Goal: Navigation & Orientation: Find specific page/section

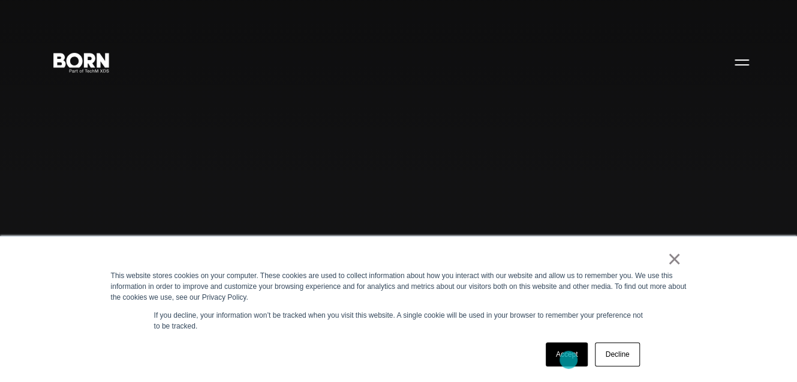
click at [569, 359] on link "Accept" at bounding box center [567, 354] width 43 height 24
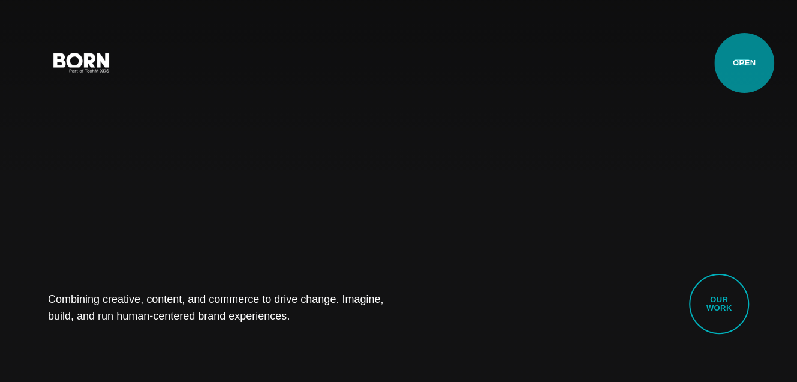
click at [744, 63] on button "Primary Menu" at bounding box center [742, 61] width 29 height 25
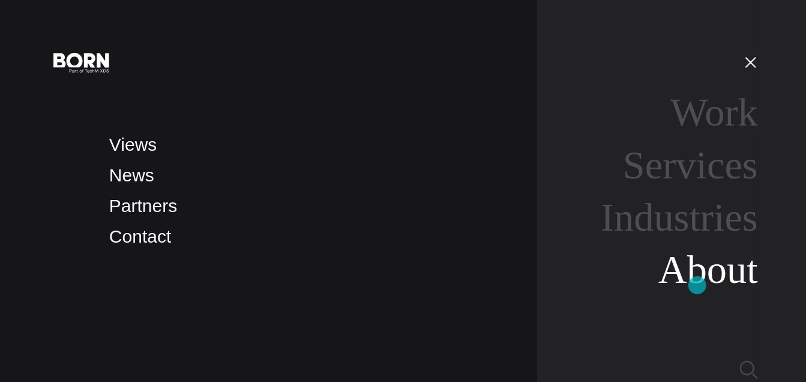
click at [697, 285] on link "About" at bounding box center [708, 269] width 100 height 44
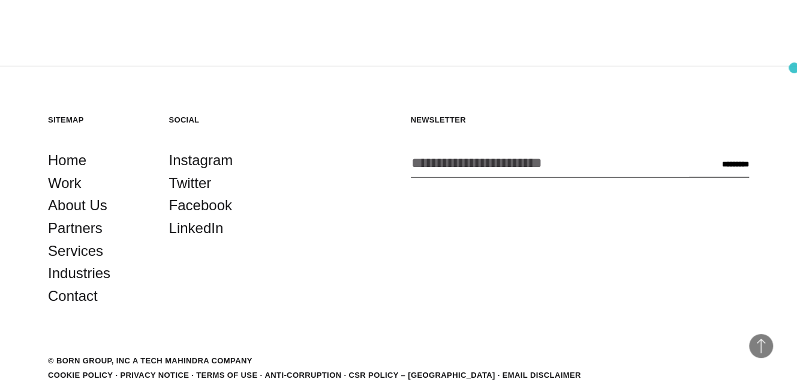
scroll to position [3840, 0]
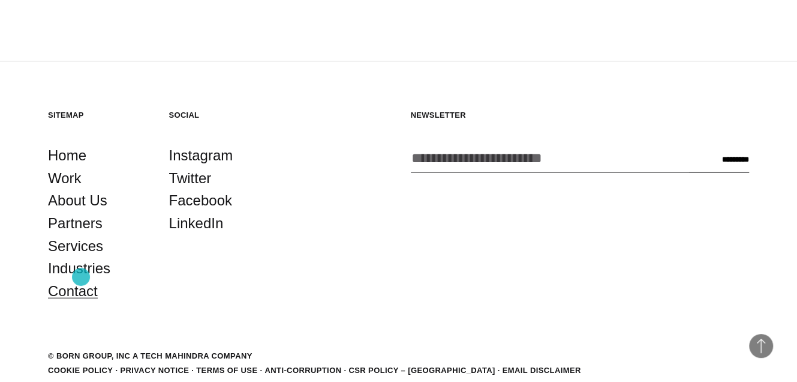
click at [81, 280] on link "Contact" at bounding box center [73, 291] width 50 height 23
